Goal: Task Accomplishment & Management: Use online tool/utility

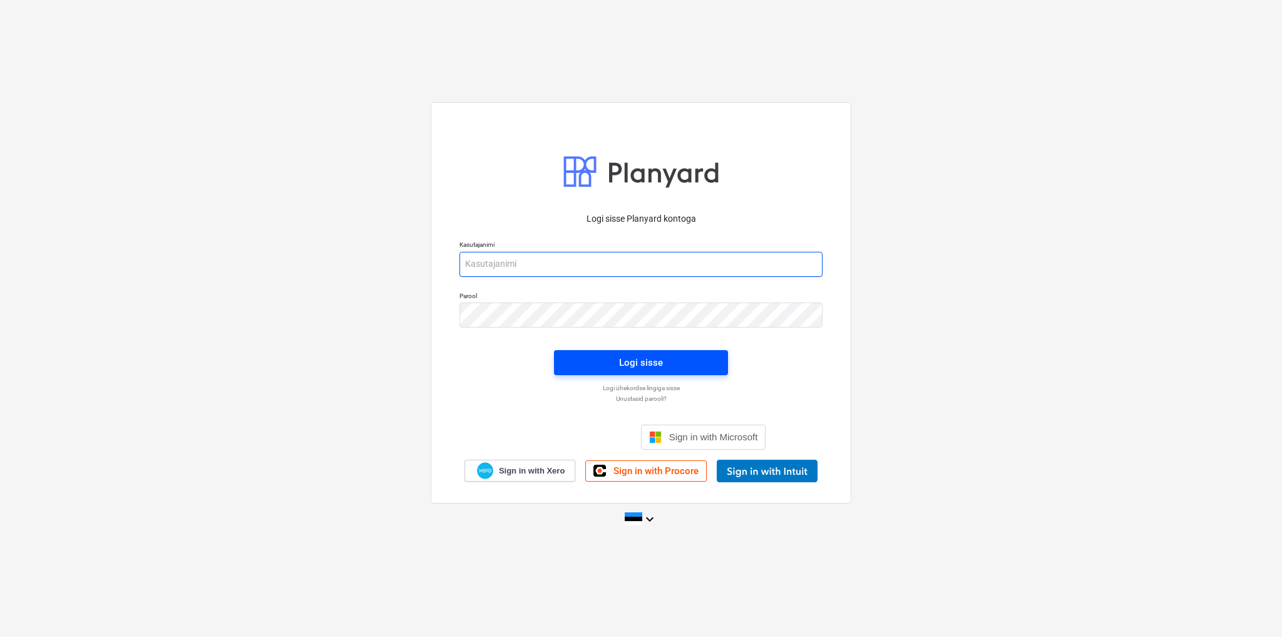
type input "[EMAIL_ADDRESS][DOMAIN_NAME]"
click at [619, 360] on div "Logi sisse" at bounding box center [641, 362] width 44 height 16
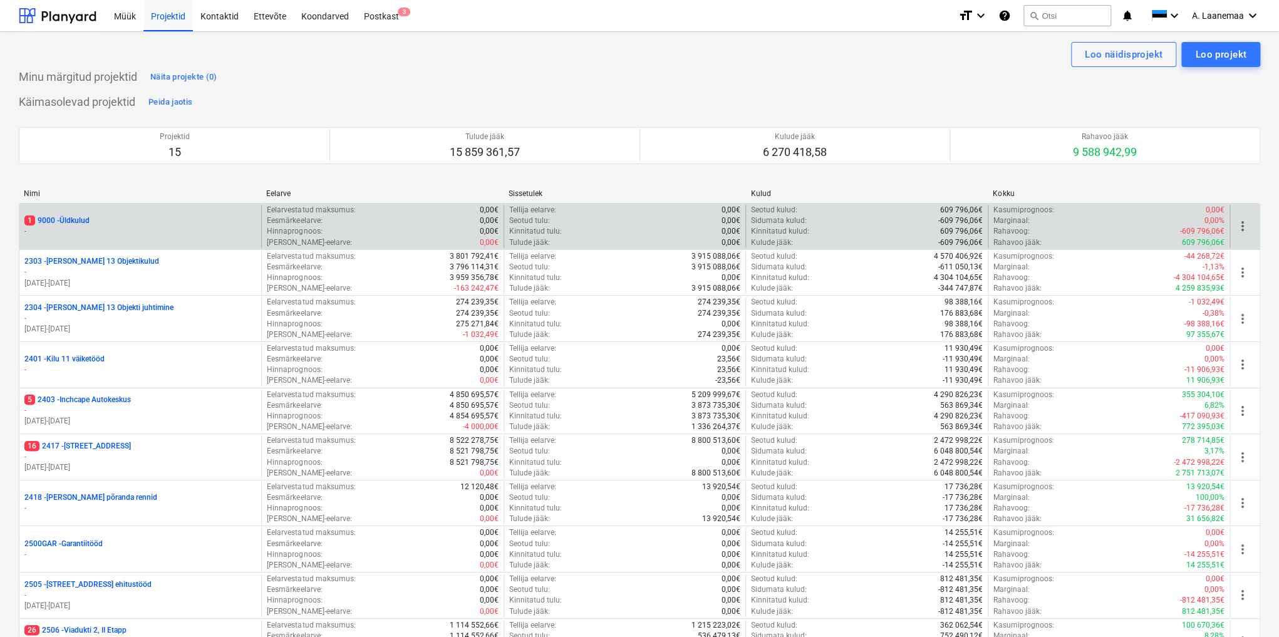
click at [51, 224] on p "1 9000 - Üldkulud" at bounding box center [56, 220] width 65 height 11
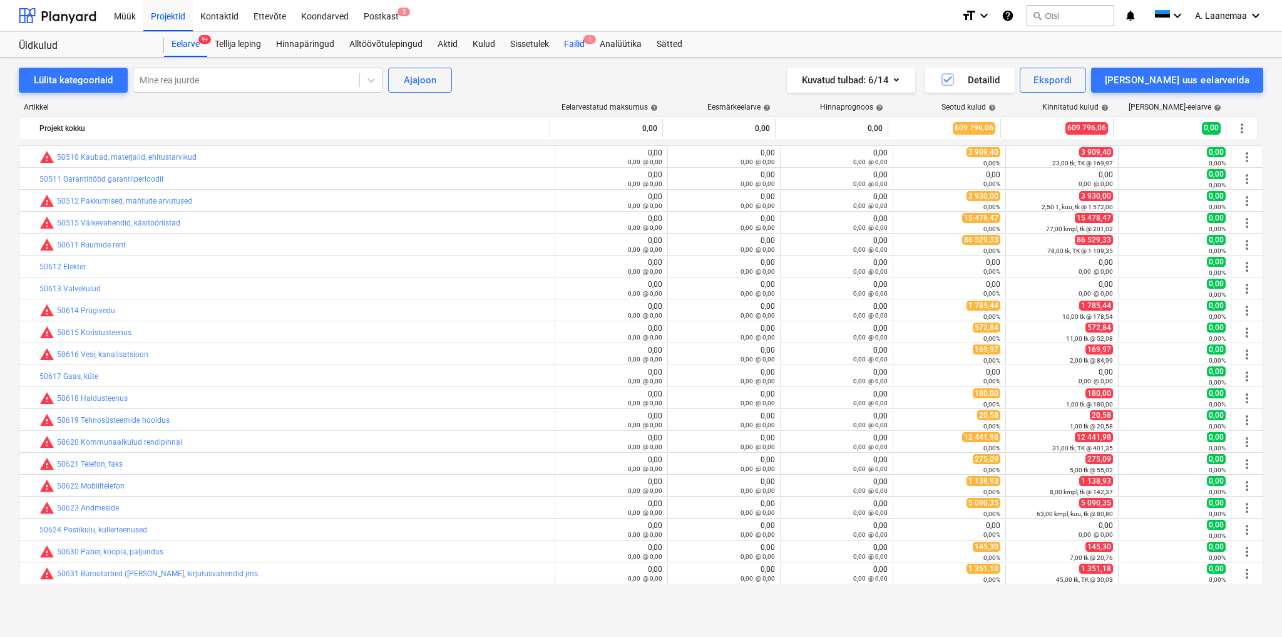
click at [570, 44] on div "Failid 1" at bounding box center [575, 44] width 36 height 25
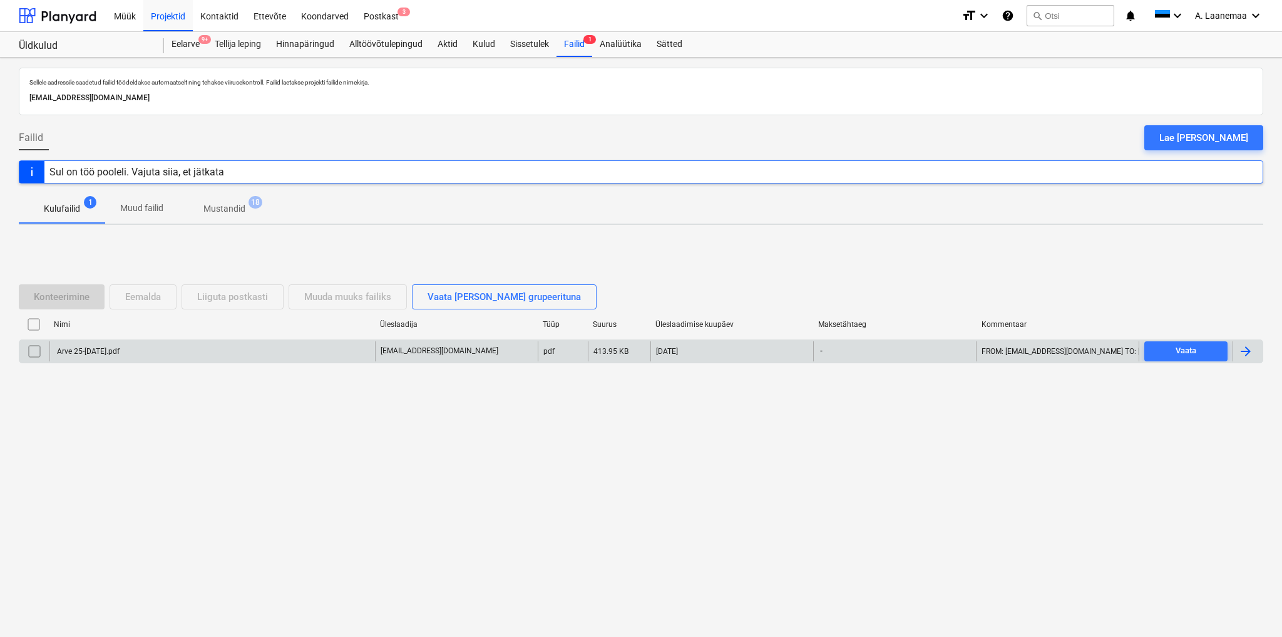
click at [120, 349] on div "Arve 25-[DATE].pdf" at bounding box center [87, 351] width 65 height 9
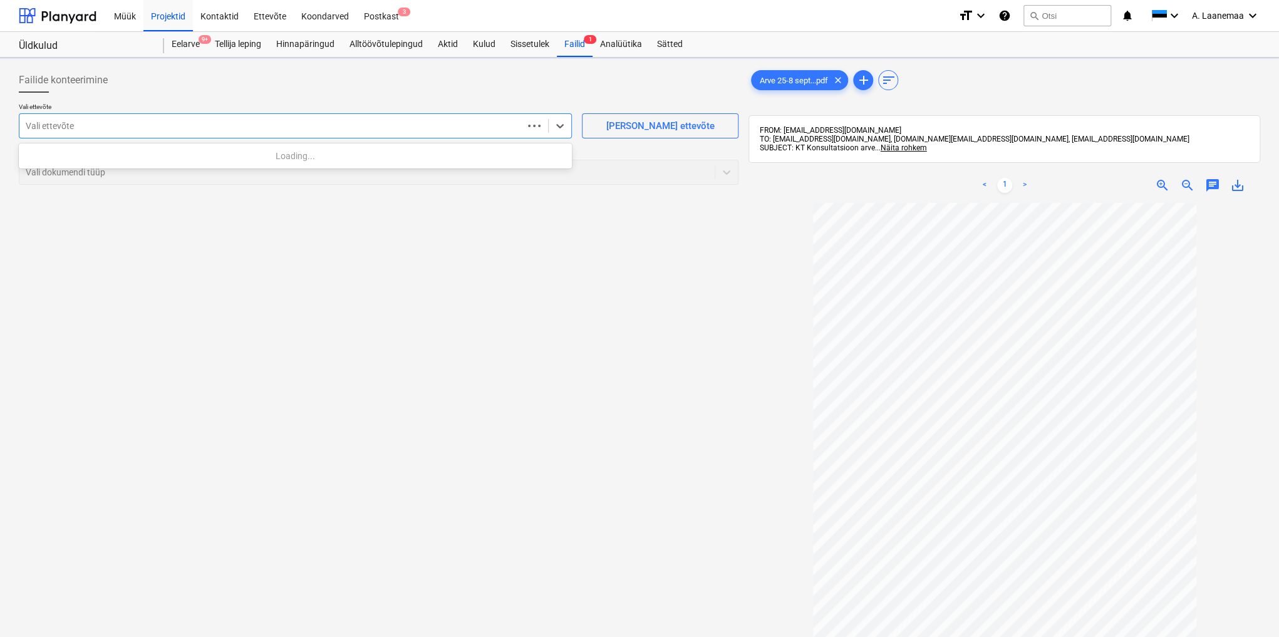
click at [91, 125] on div at bounding box center [271, 126] width 491 height 13
type input "kt ko"
click at [413, 120] on div at bounding box center [271, 126] width 491 height 13
click at [223, 132] on div at bounding box center [271, 126] width 491 height 13
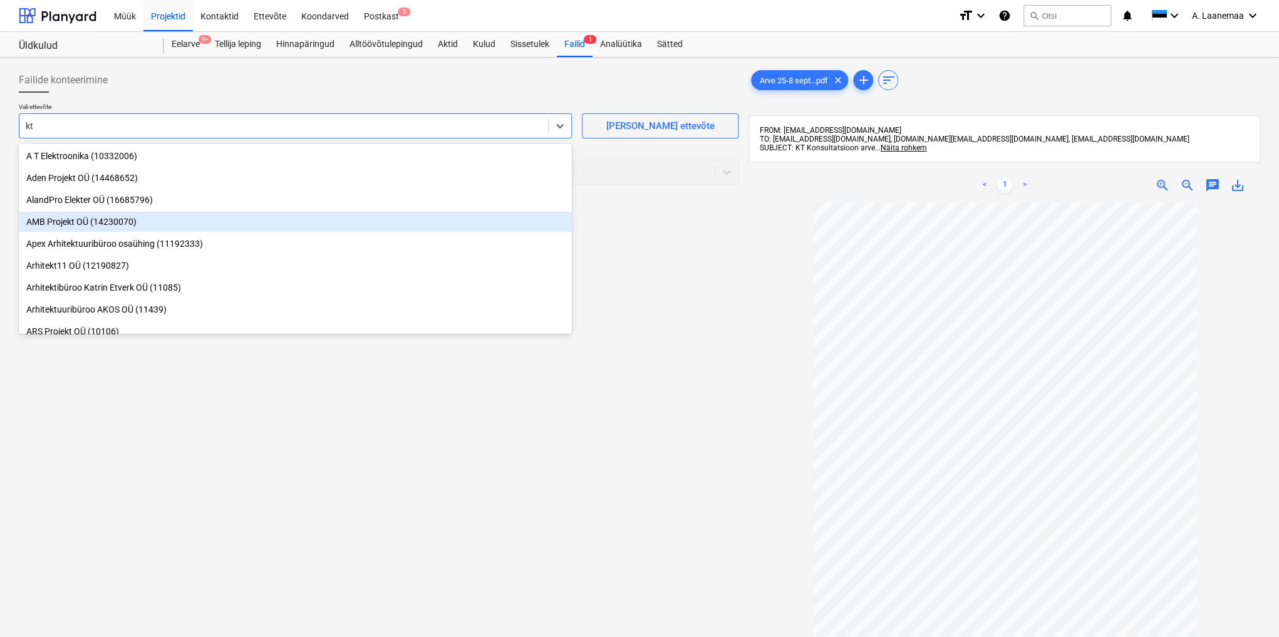
type input "kt k"
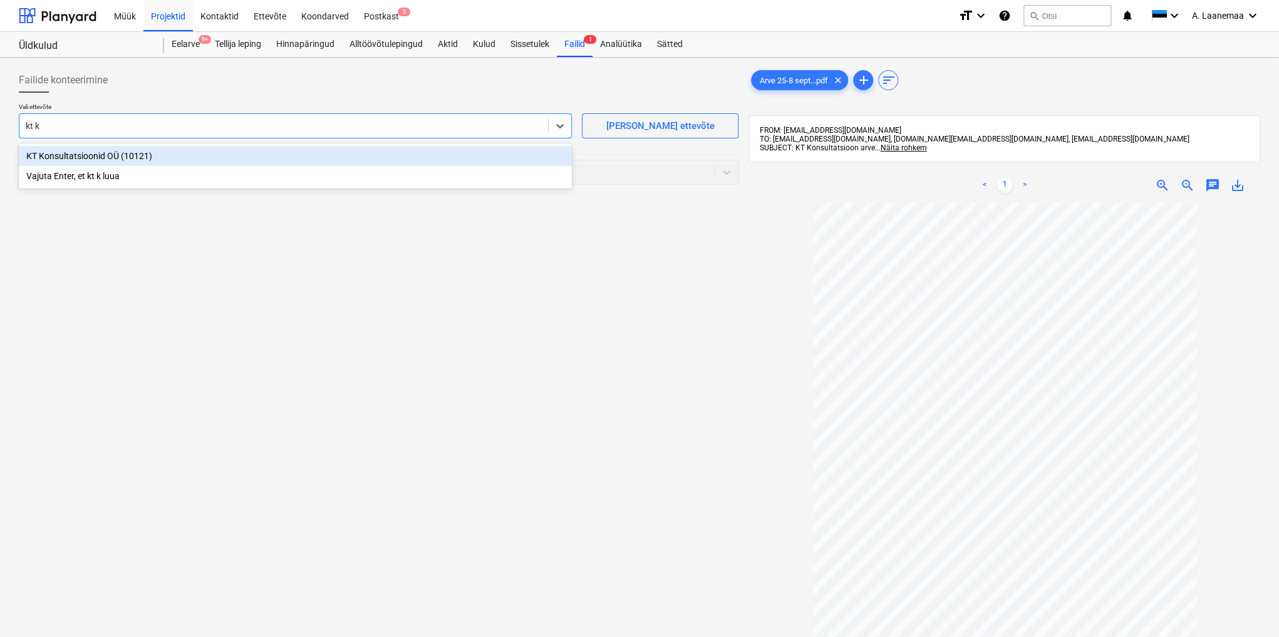
click at [85, 158] on div "KT Konsultatsioonid OÜ (10121)" at bounding box center [295, 156] width 553 height 20
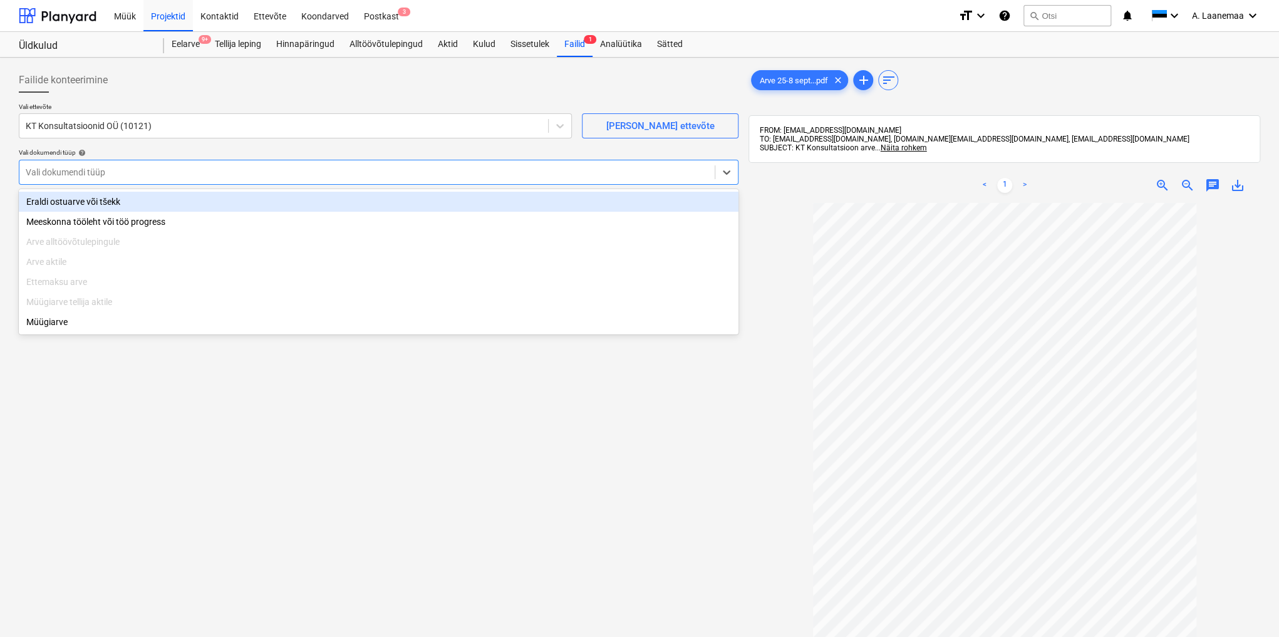
click at [85, 168] on div at bounding box center [367, 172] width 683 height 13
click at [91, 199] on div "Eraldi ostuarve või tšekk" at bounding box center [379, 202] width 720 height 20
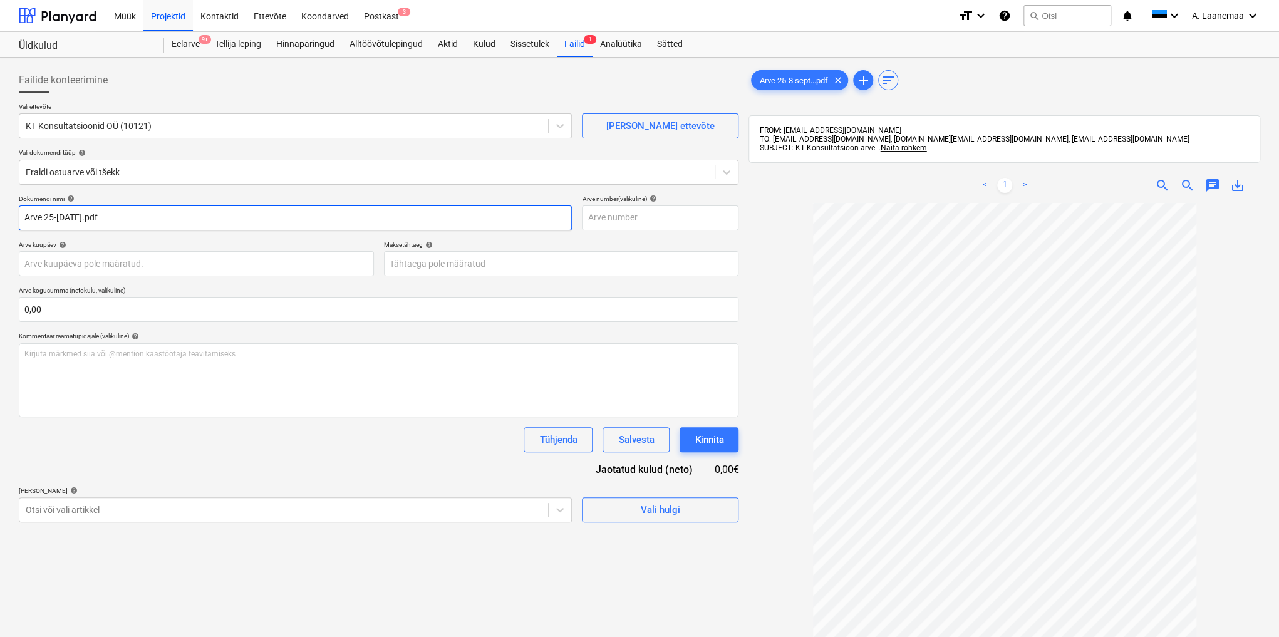
drag, startPoint x: 170, startPoint y: 215, endPoint x: 0, endPoint y: 168, distance: 176.7
click at [0, 168] on div "Failide konteerimine Vali ettevõte KT Konsultatsioonid OÜ (10121) [PERSON_NAME]…" at bounding box center [639, 436] width 1279 height 757
type input "25-8"
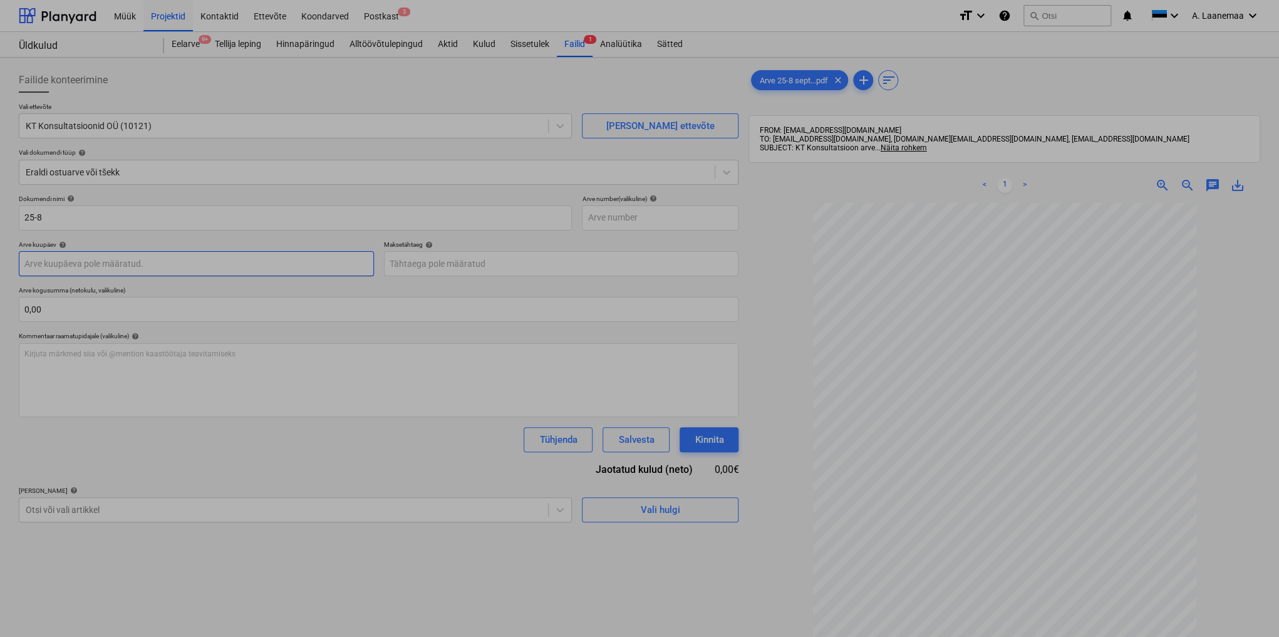
click at [129, 257] on body "Müük Projektid Kontaktid Ettevõte Koondarved Postkast 3 format_size keyboard_ar…" at bounding box center [639, 318] width 1279 height 637
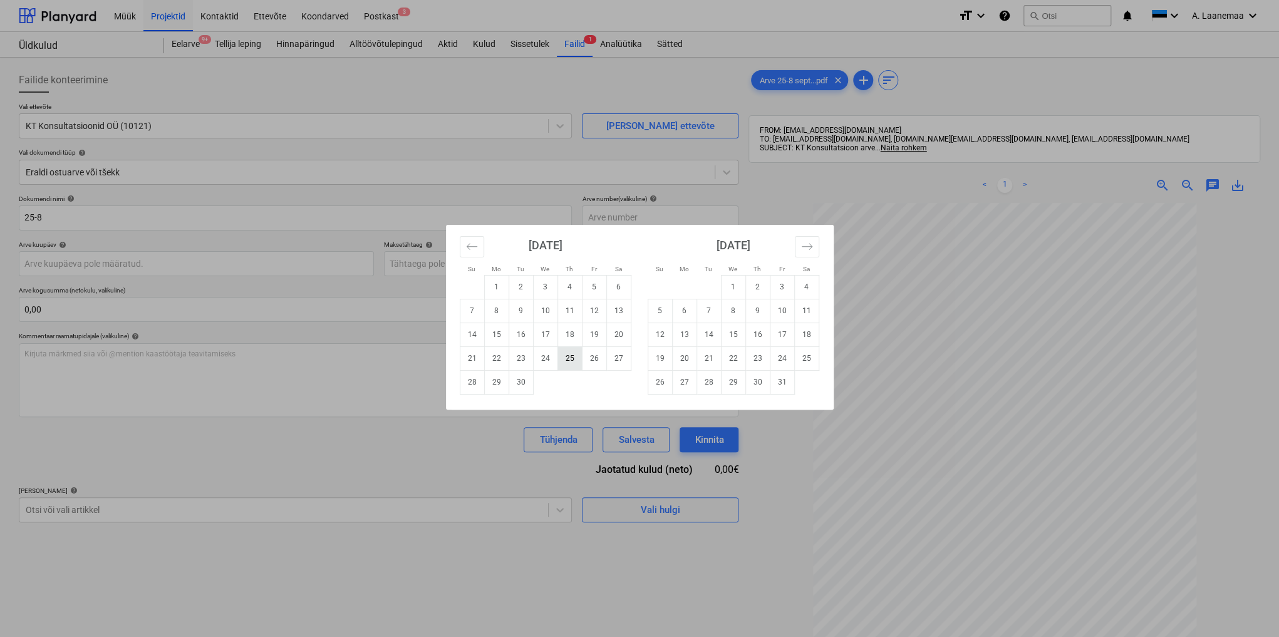
click at [566, 362] on td "25" at bounding box center [569, 358] width 24 height 24
type input "[DATE]"
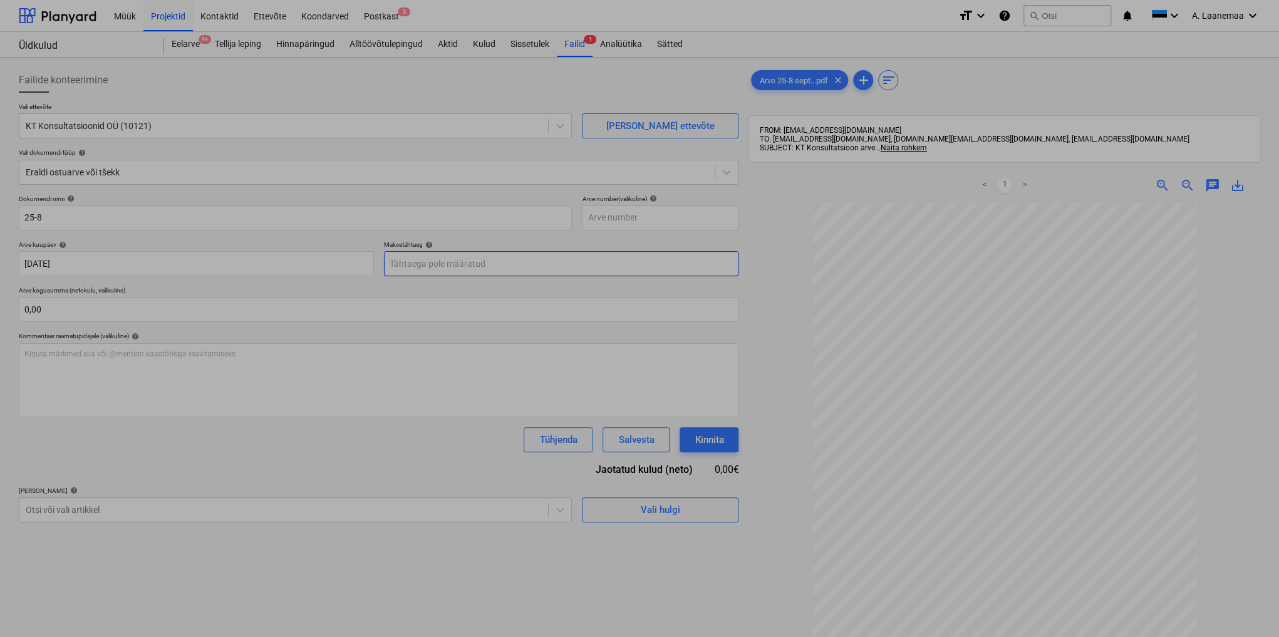
click at [462, 261] on body "Müük Projektid Kontaktid Ettevõte Koondarved Postkast 3 format_size keyboard_ar…" at bounding box center [639, 318] width 1279 height 637
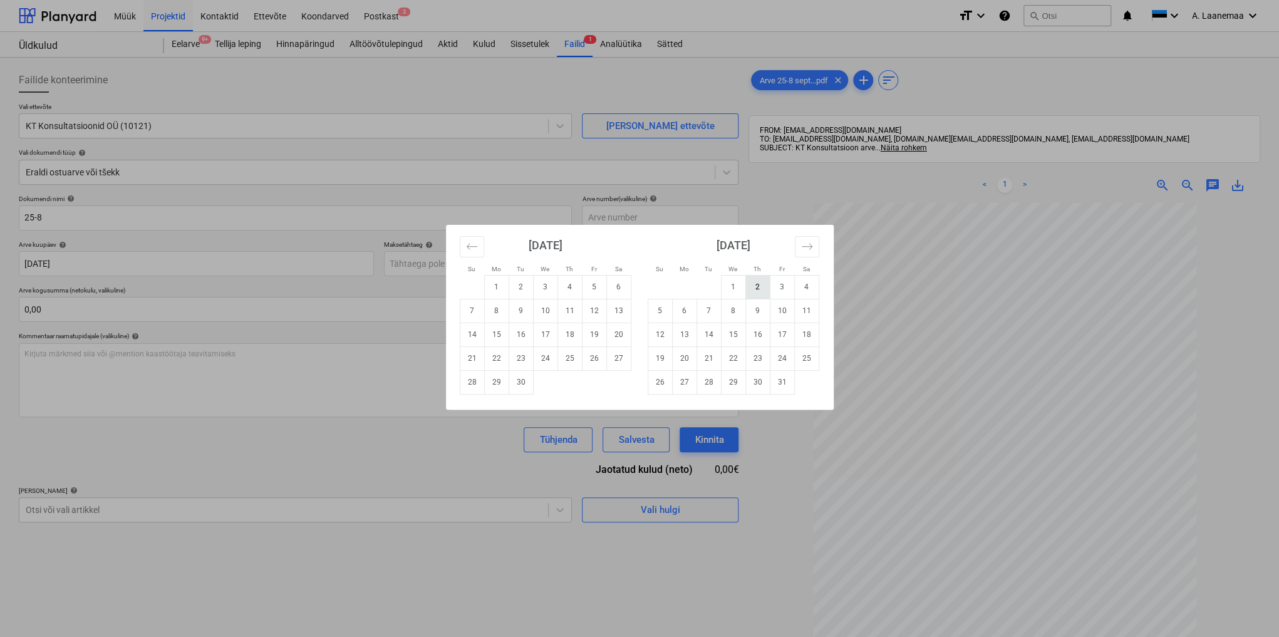
click at [759, 292] on td "2" at bounding box center [757, 287] width 24 height 24
type input "[DATE]"
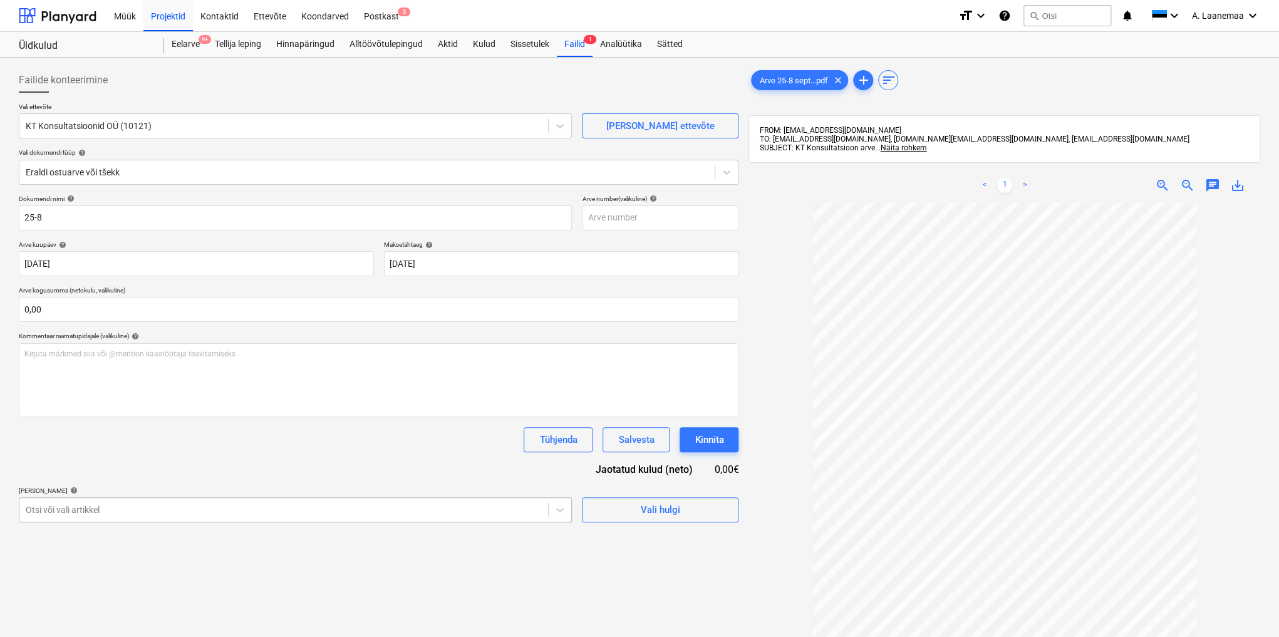
click at [170, 506] on body "Müük Projektid Kontaktid Ettevõte Koondarved Postkast 3 format_size keyboard_ar…" at bounding box center [639, 318] width 1279 height 637
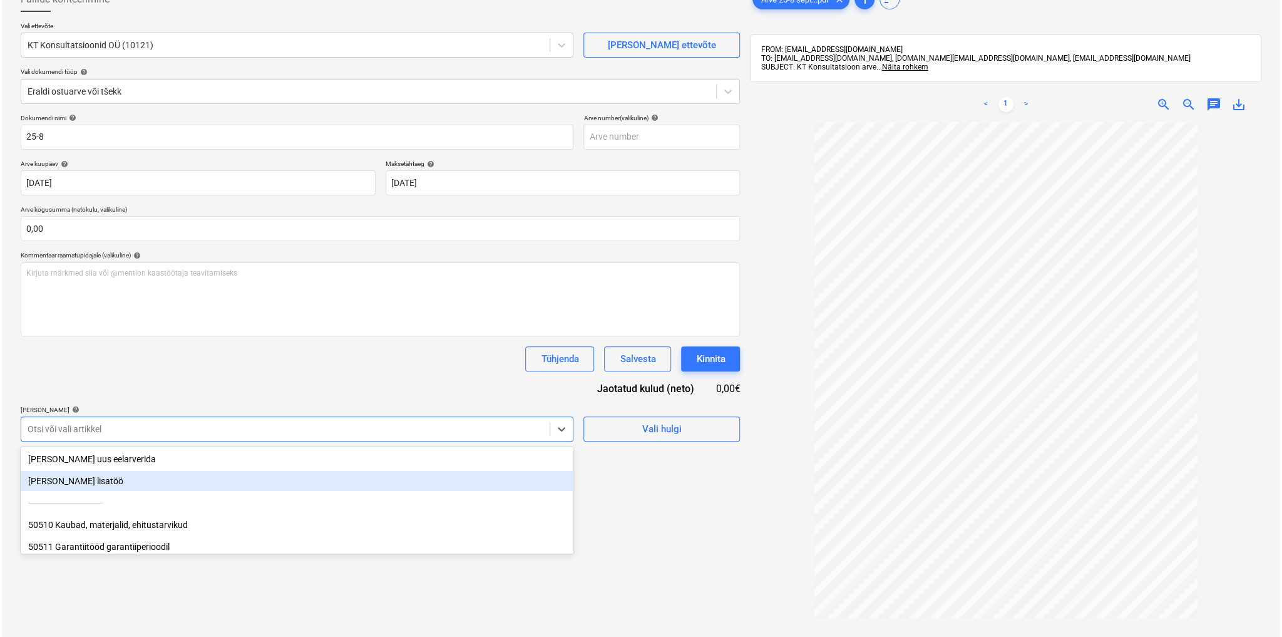
scroll to position [85, 0]
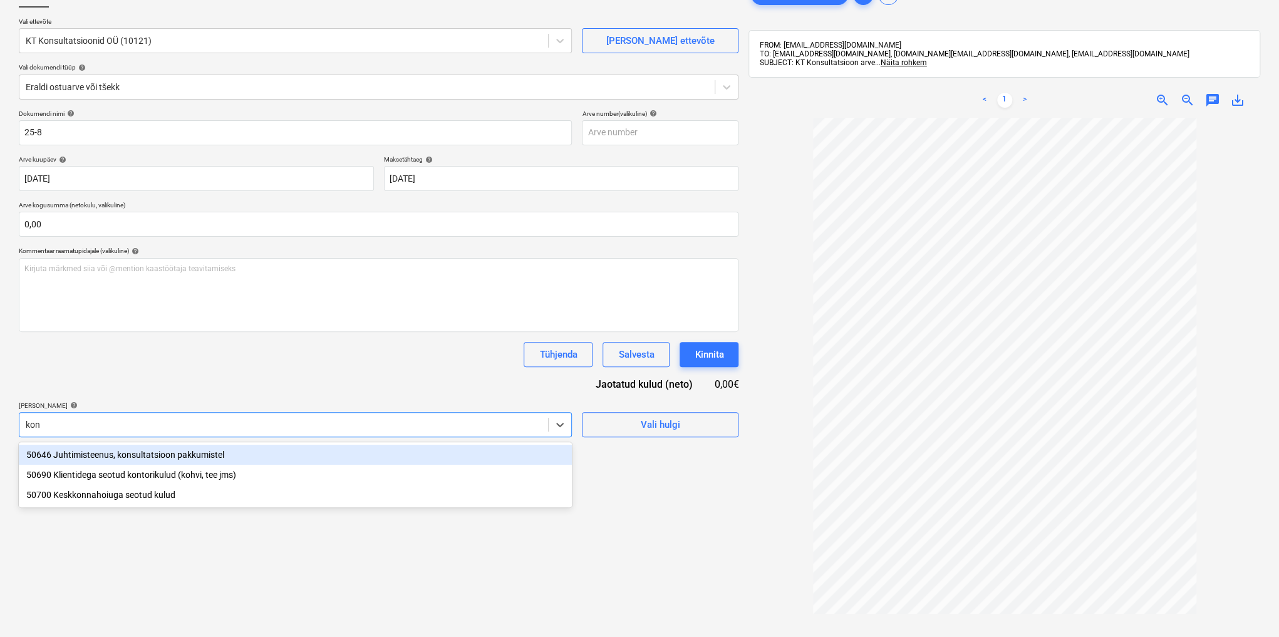
type input "[PERSON_NAME]"
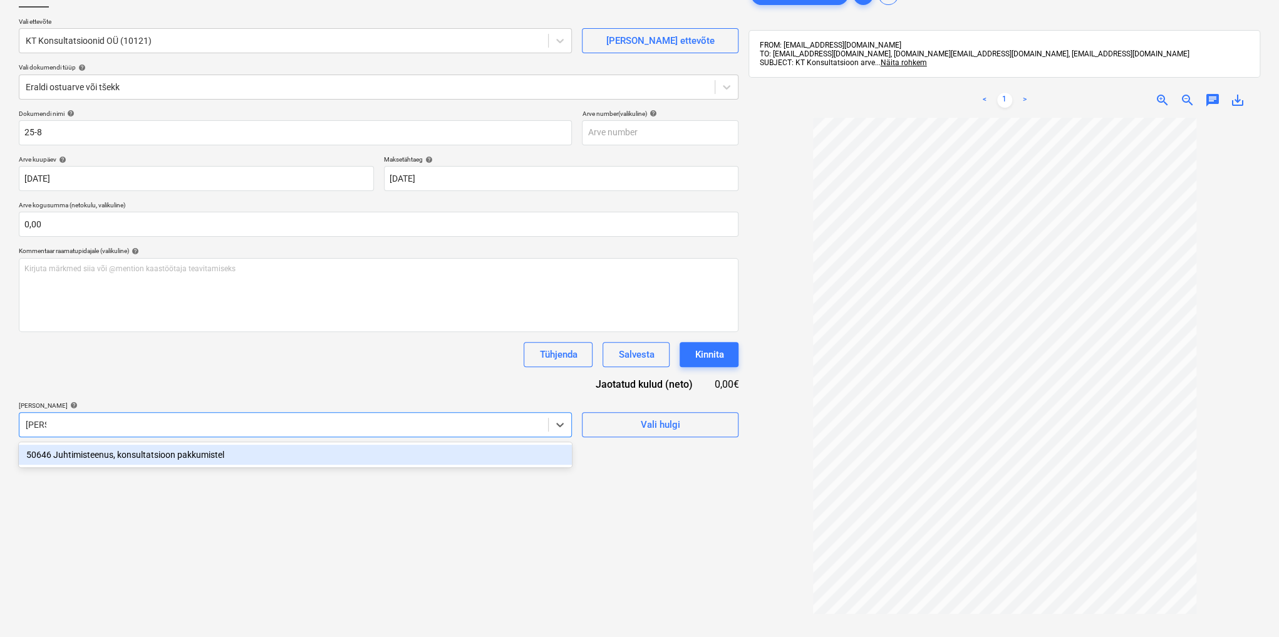
click at [158, 456] on div "50646 Juhtimisteenus, konsultatsioon pakkumistel" at bounding box center [295, 455] width 553 height 20
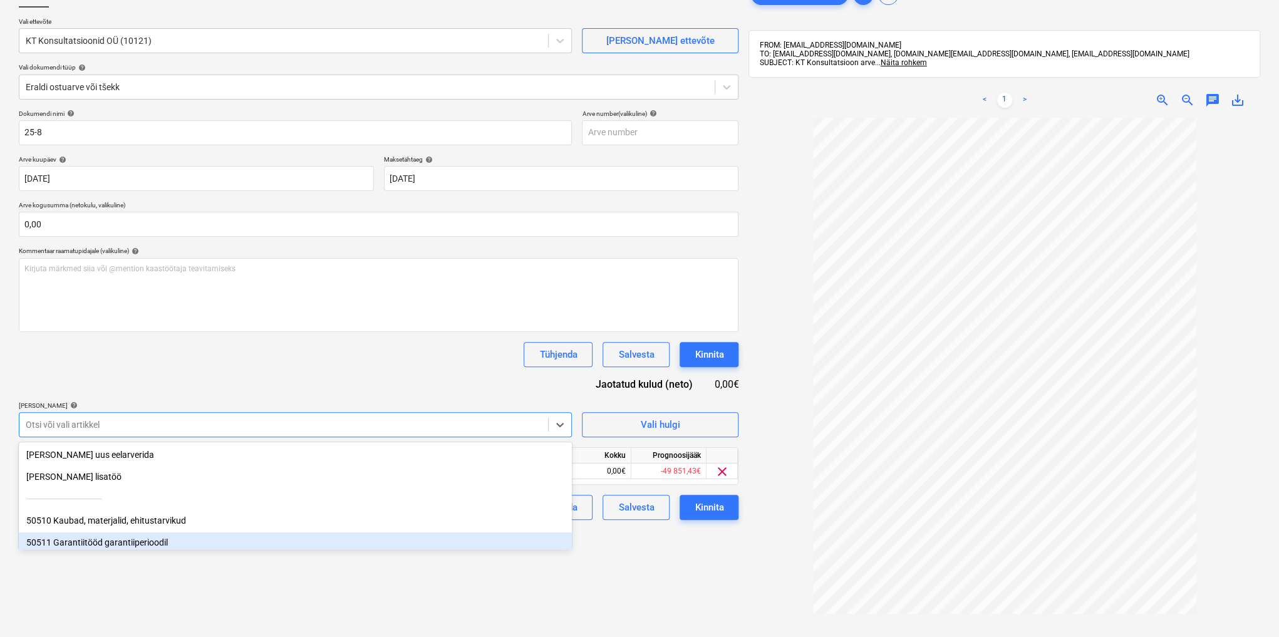
click at [599, 566] on div "Failide konteerimine Vali ettevõte KT Konsultatsioonid OÜ (10121) [PERSON_NAME]…" at bounding box center [379, 351] width 730 height 748
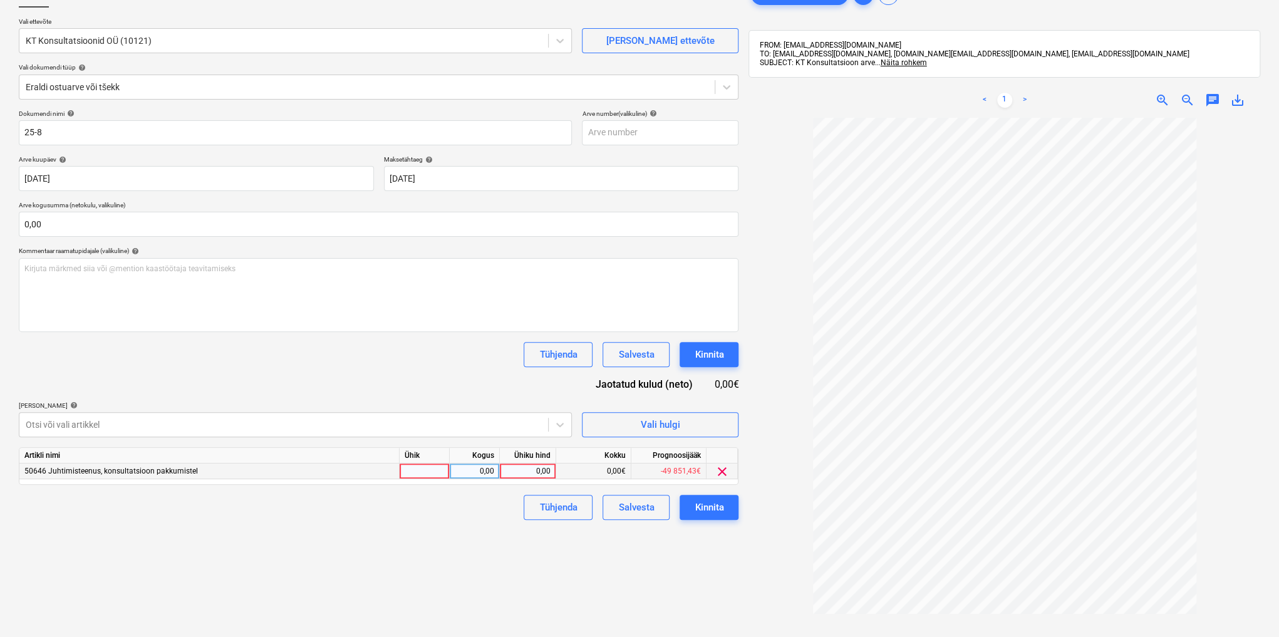
click at [534, 468] on div "0,00" at bounding box center [528, 471] width 46 height 16
type input "200"
click at [723, 511] on div "Kinnita" at bounding box center [708, 507] width 29 height 16
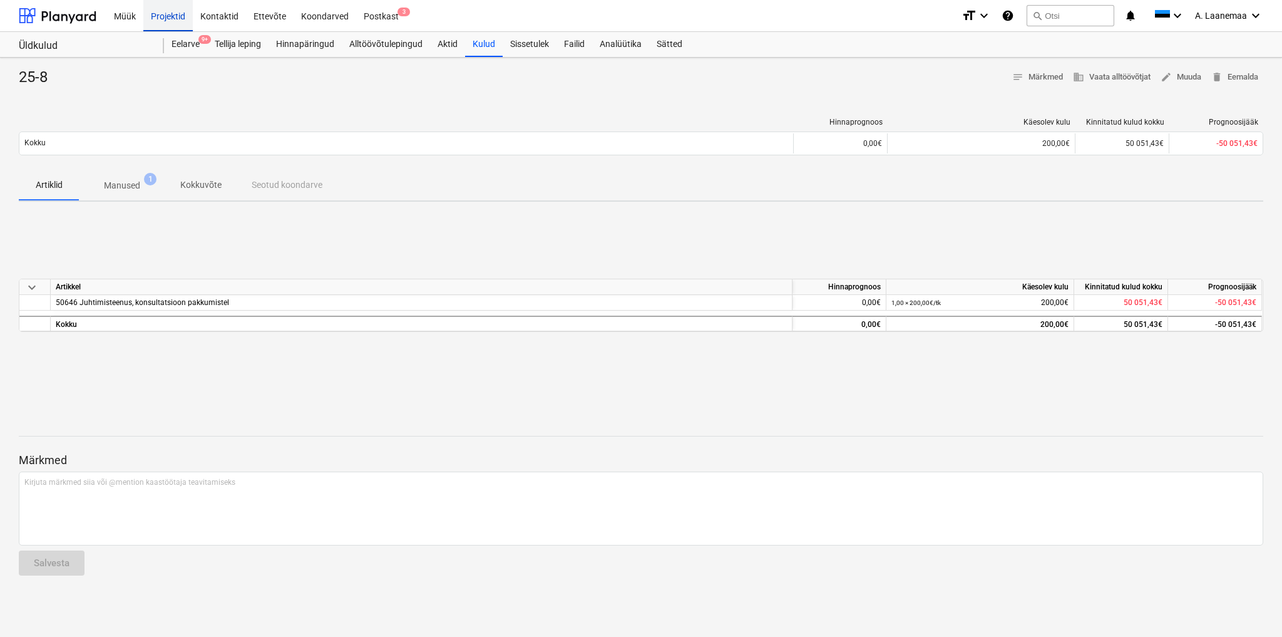
click at [165, 15] on div "Projektid" at bounding box center [167, 15] width 49 height 32
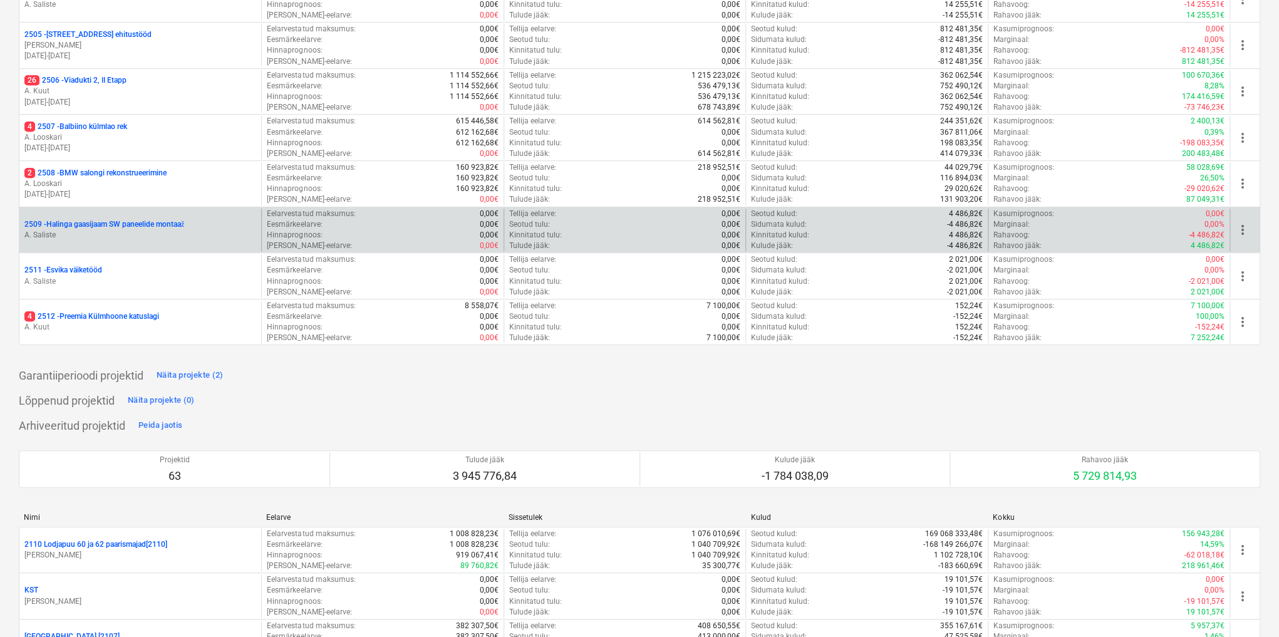
scroll to position [551, 0]
